Goal: Task Accomplishment & Management: Complete application form

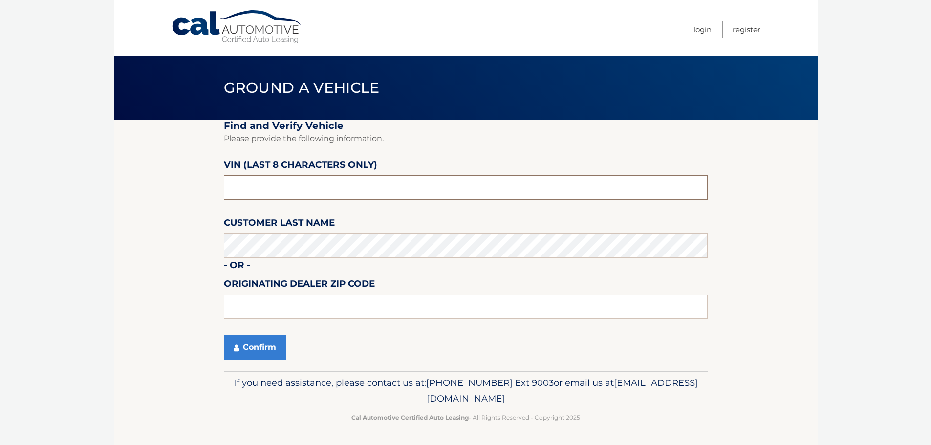
click at [409, 184] on input "text" at bounding box center [466, 187] width 484 height 24
type input "nc160640"
click at [255, 341] on button "Confirm" at bounding box center [255, 347] width 63 height 24
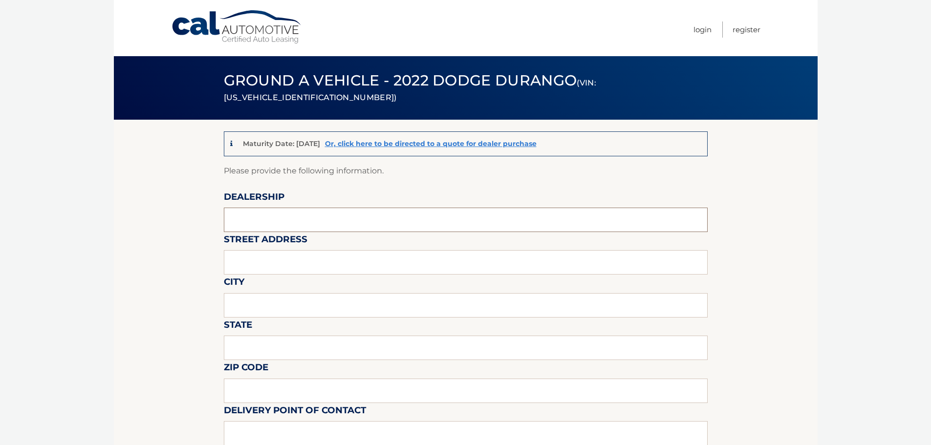
click at [293, 216] on input "text" at bounding box center [466, 220] width 484 height 24
type input "Nielsen Ford of Morristown"
type input "170 Ridgedale Ave"
type input "Morristown"
type input "NJ"
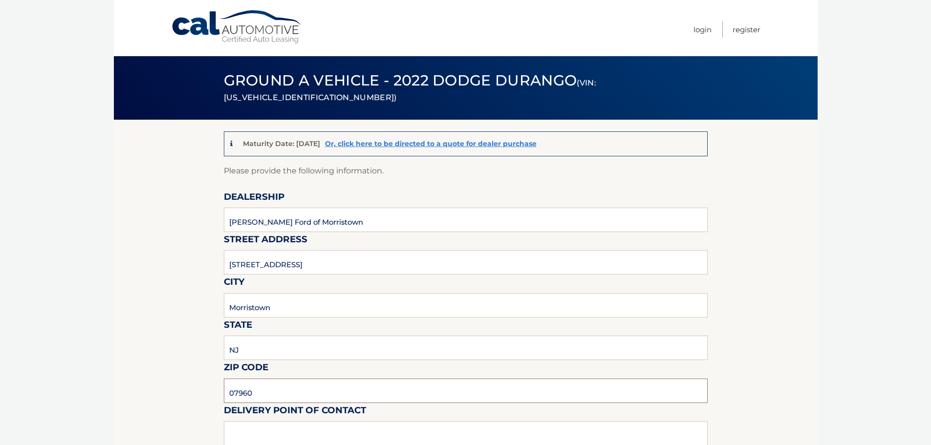
type input "07960"
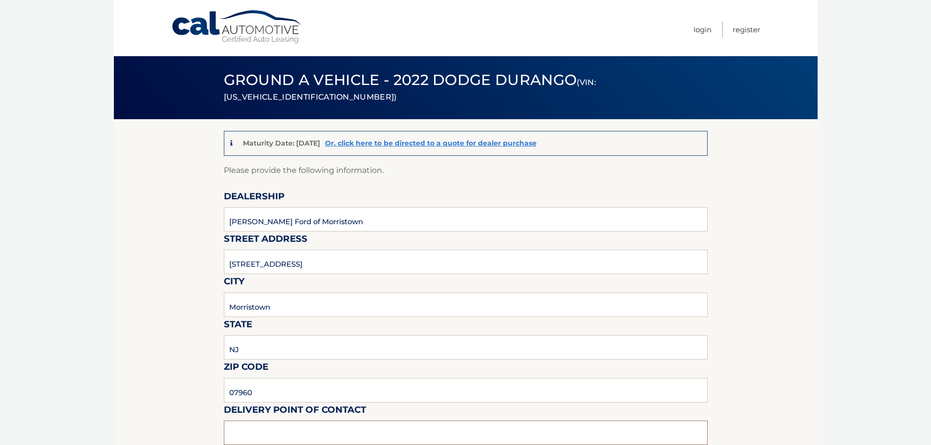
scroll to position [98, 0]
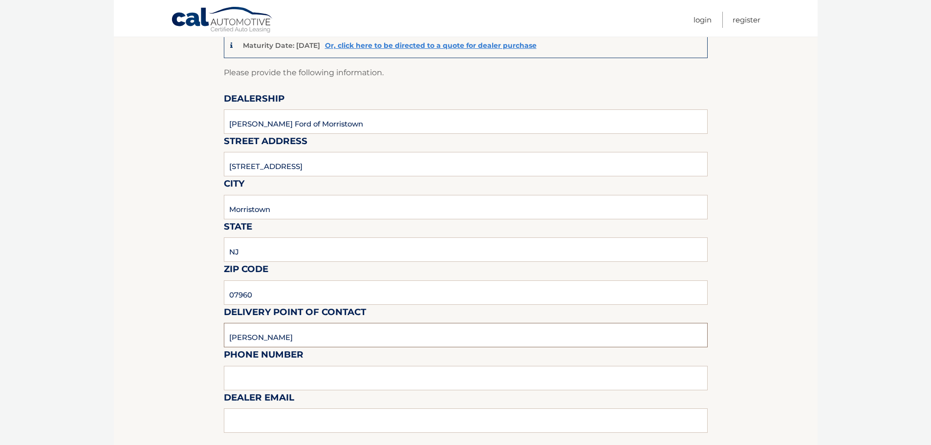
type input "Nick"
type input "9087414903"
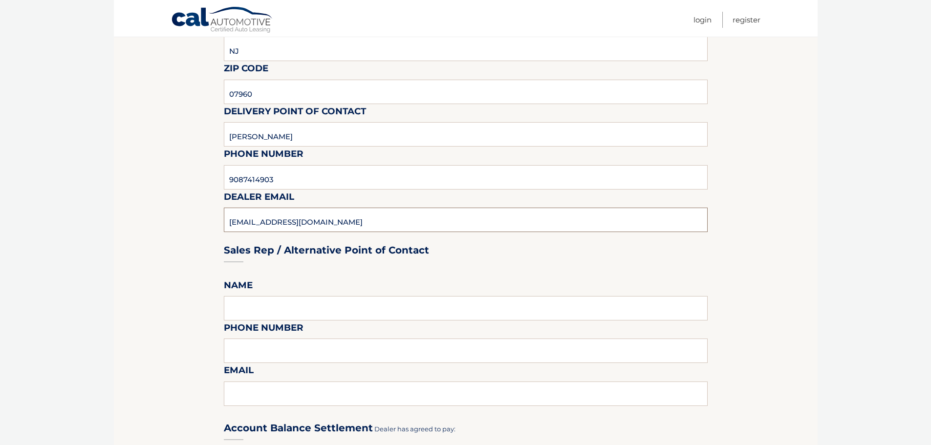
scroll to position [392, 0]
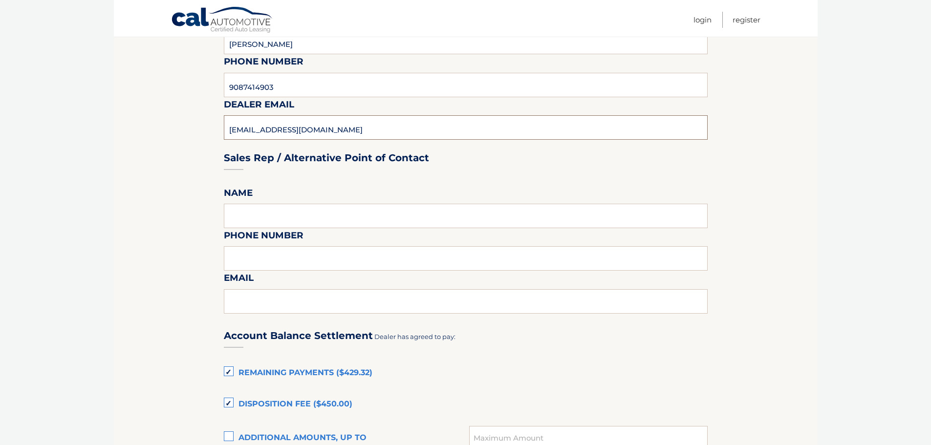
type input "nlutz@nieslenautos.com"
click at [303, 217] on input "text" at bounding box center [466, 216] width 484 height 24
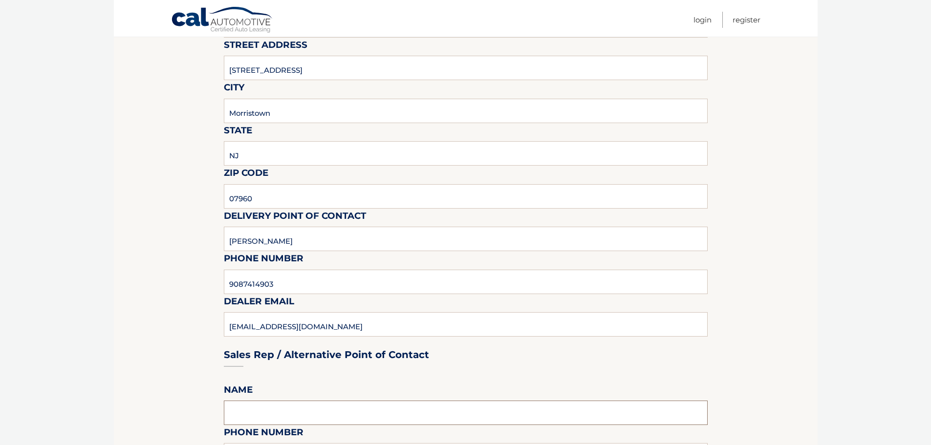
scroll to position [294, 0]
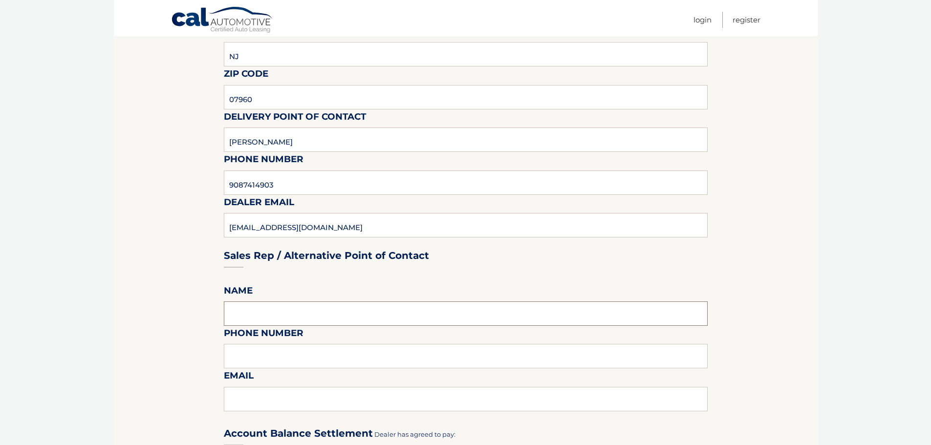
click at [243, 307] on input "text" at bounding box center [466, 314] width 484 height 24
type input "nick"
type input "9087414903"
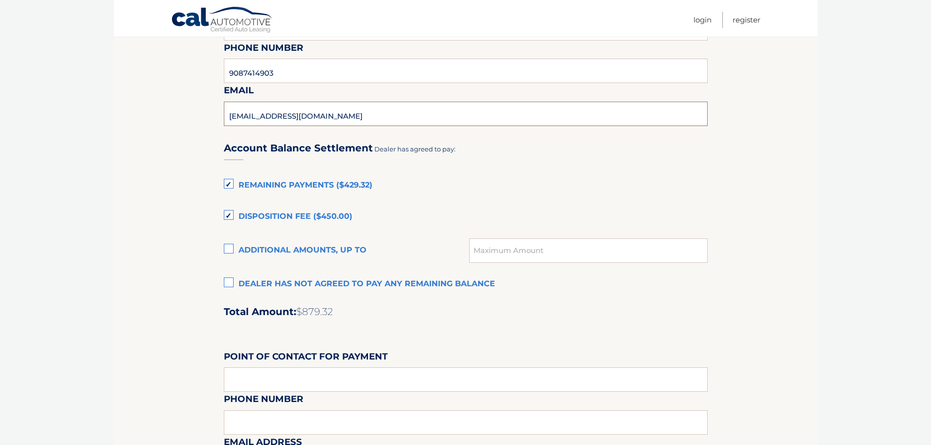
scroll to position [587, 0]
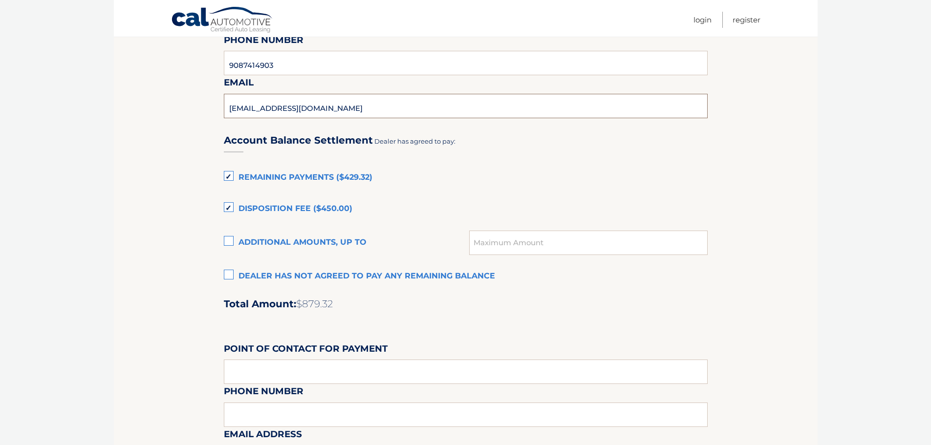
type input "nlutz@nielsenautos.com"
click at [230, 205] on label "Disposition Fee ($450.00)" at bounding box center [466, 209] width 484 height 20
click at [0, 0] on input "Disposition Fee ($450.00)" at bounding box center [0, 0] width 0 height 0
click at [226, 175] on label "Remaining Payments ($429.32)" at bounding box center [466, 178] width 484 height 20
click at [0, 0] on input "Remaining Payments ($429.32)" at bounding box center [0, 0] width 0 height 0
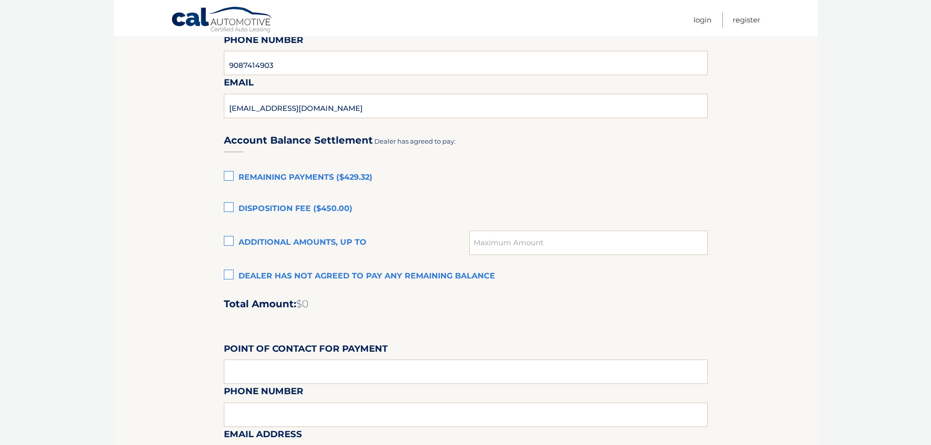
click at [230, 274] on label "Dealer has not agreed to pay any remaining balance" at bounding box center [466, 277] width 484 height 20
click at [0, 0] on input "Dealer has not agreed to pay any remaining balance" at bounding box center [0, 0] width 0 height 0
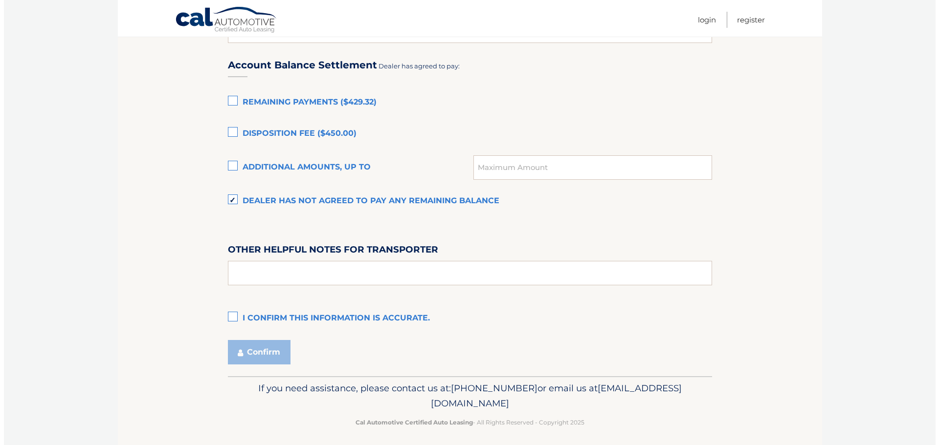
scroll to position [668, 0]
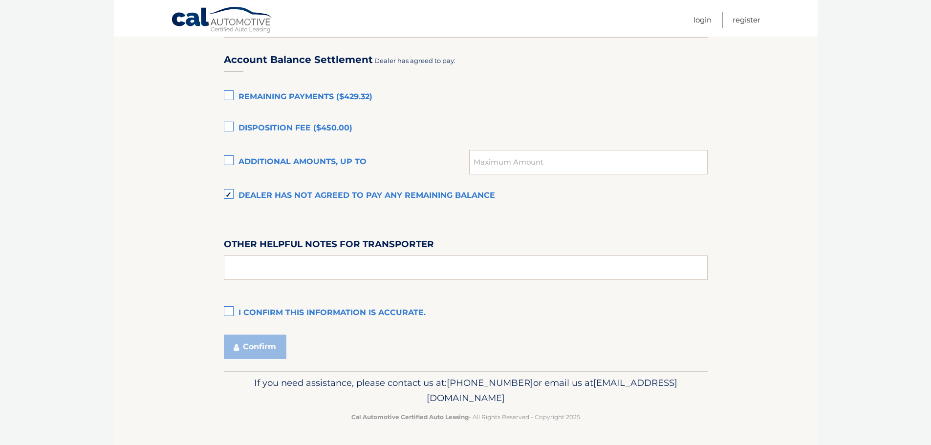
click at [229, 311] on label "I confirm this information is accurate." at bounding box center [466, 314] width 484 height 20
click at [0, 0] on input "I confirm this information is accurate." at bounding box center [0, 0] width 0 height 0
click at [249, 351] on button "Confirm" at bounding box center [255, 347] width 63 height 24
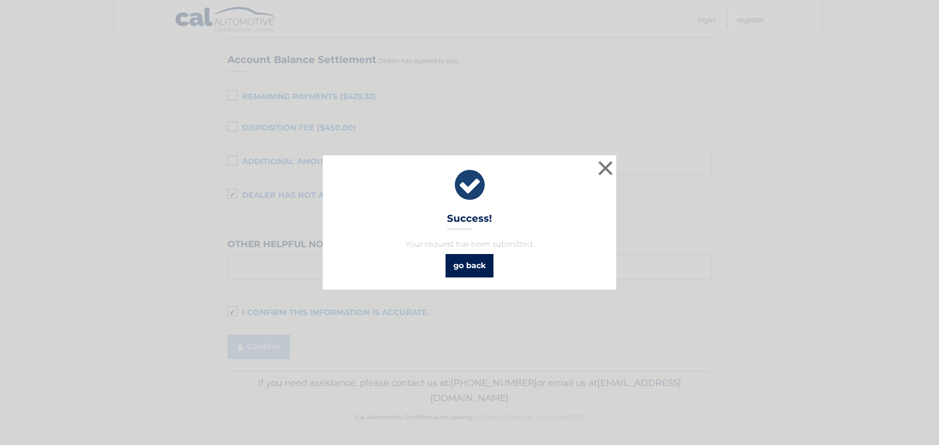
click at [461, 268] on link "go back" at bounding box center [469, 265] width 48 height 23
